Goal: Navigation & Orientation: Go to known website

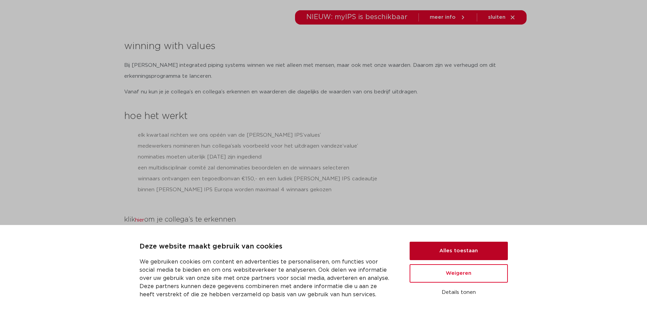
click at [463, 252] on button "Alles toestaan" at bounding box center [459, 251] width 98 height 18
